Goal: Navigation & Orientation: Find specific page/section

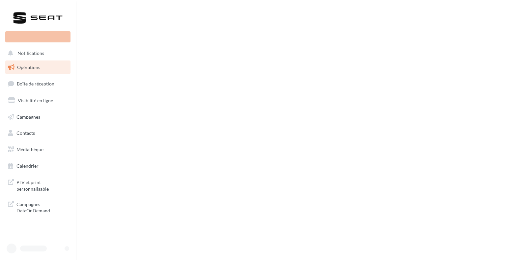
click at [68, 249] on div at bounding box center [67, 249] width 5 height 5
click at [63, 247] on div at bounding box center [36, 249] width 58 height 10
click at [40, 150] on span "Médiathèque" at bounding box center [29, 150] width 27 height 6
click at [33, 209] on span "Campagnes DataOnDemand" at bounding box center [41, 207] width 51 height 14
drag, startPoint x: 61, startPoint y: 251, endPoint x: 43, endPoint y: 250, distance: 18.2
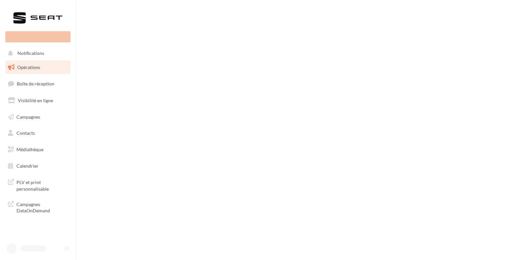
click at [59, 251] on div at bounding box center [36, 249] width 58 height 10
click at [32, 250] on div at bounding box center [33, 249] width 27 height 6
drag, startPoint x: 50, startPoint y: 255, endPoint x: 57, endPoint y: 250, distance: 8.4
click at [50, 254] on div at bounding box center [37, 249] width 65 height 13
click at [63, 251] on div at bounding box center [36, 249] width 58 height 10
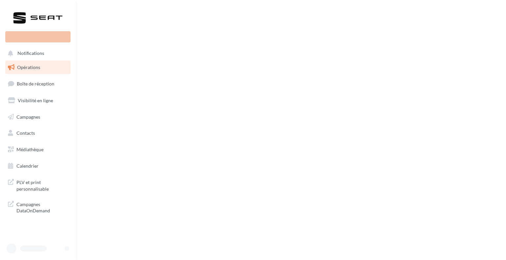
click at [67, 249] on div at bounding box center [67, 249] width 5 height 5
click at [37, 245] on div at bounding box center [36, 249] width 58 height 10
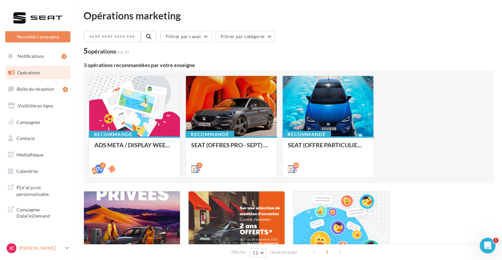
click at [65, 249] on link "[PERSON_NAME] SEAT-ANGOULINS" at bounding box center [37, 248] width 65 height 13
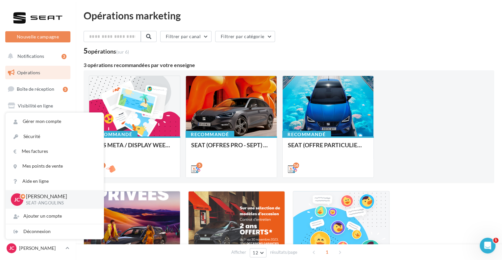
click at [436, 171] on div "Recommandé ADS META / DISPLAY WEEK-END Extraordinaire (JPO) [DATE] 2 Recommandé…" at bounding box center [289, 127] width 400 height 102
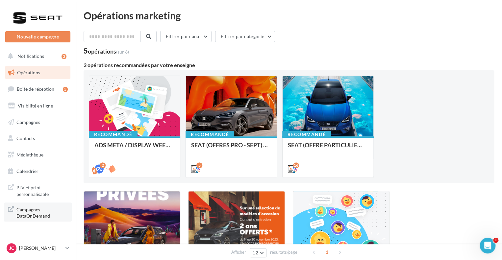
click at [39, 212] on span "Campagnes DataOnDemand" at bounding box center [41, 212] width 51 height 14
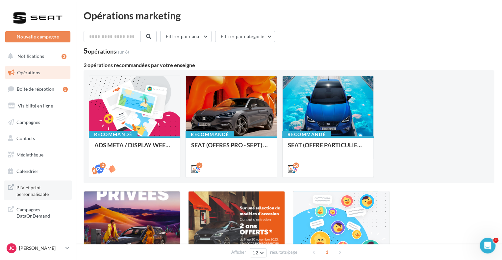
click at [48, 185] on span "PLV et print personnalisable" at bounding box center [41, 190] width 51 height 14
click at [66, 248] on icon at bounding box center [68, 249] width 4 height 6
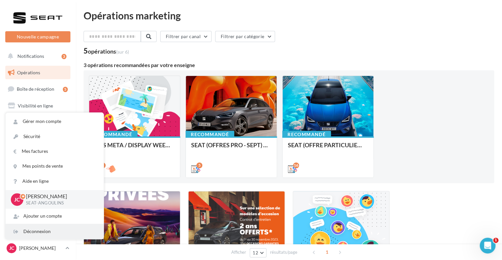
click at [43, 232] on div "Déconnexion" at bounding box center [55, 232] width 98 height 15
